Goal: Transaction & Acquisition: Purchase product/service

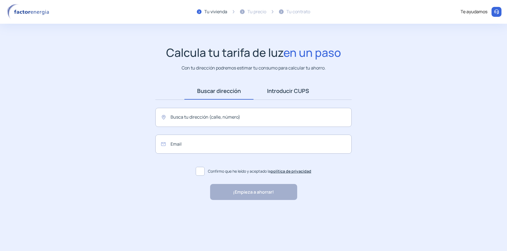
click at [279, 92] on link "Introducir CUPS" at bounding box center [287, 91] width 69 height 17
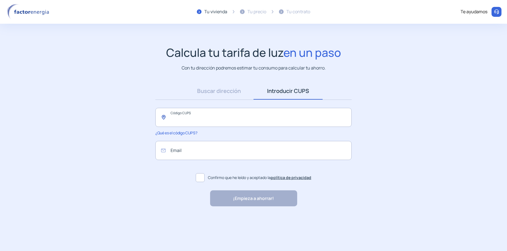
click at [219, 120] on input "text" at bounding box center [253, 117] width 196 height 19
type input "**********"
click at [35, 9] on img at bounding box center [29, 12] width 47 height 16
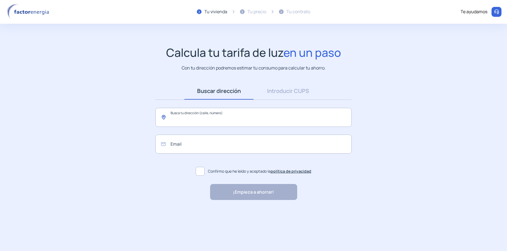
click at [177, 118] on input "text" at bounding box center [253, 117] width 196 height 19
click at [175, 118] on input "text" at bounding box center [253, 117] width 196 height 19
